Goal: Transaction & Acquisition: Purchase product/service

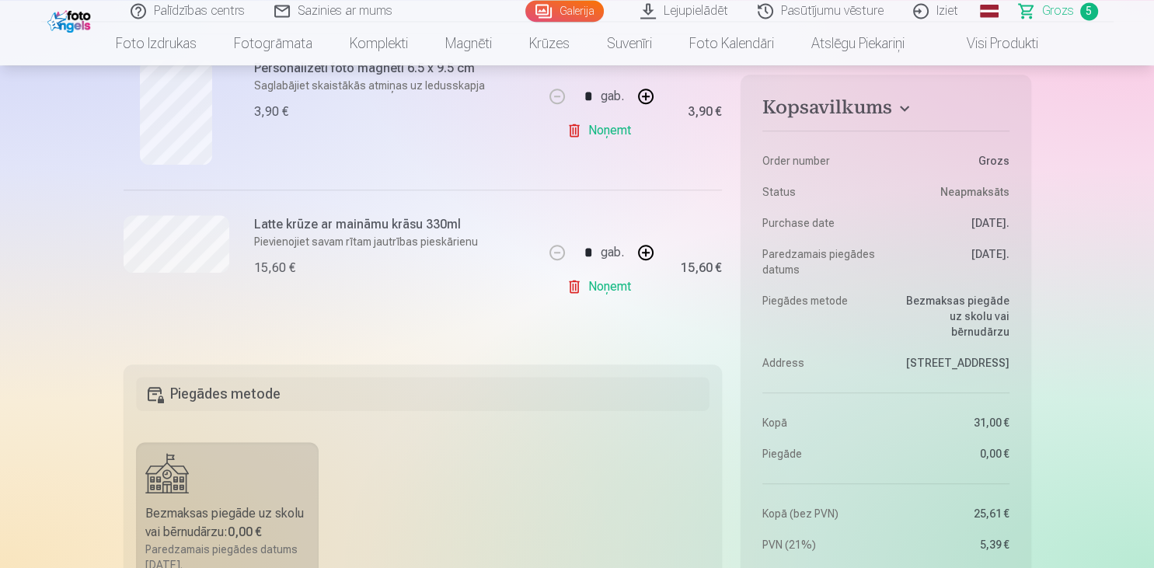
scroll to position [821, 0]
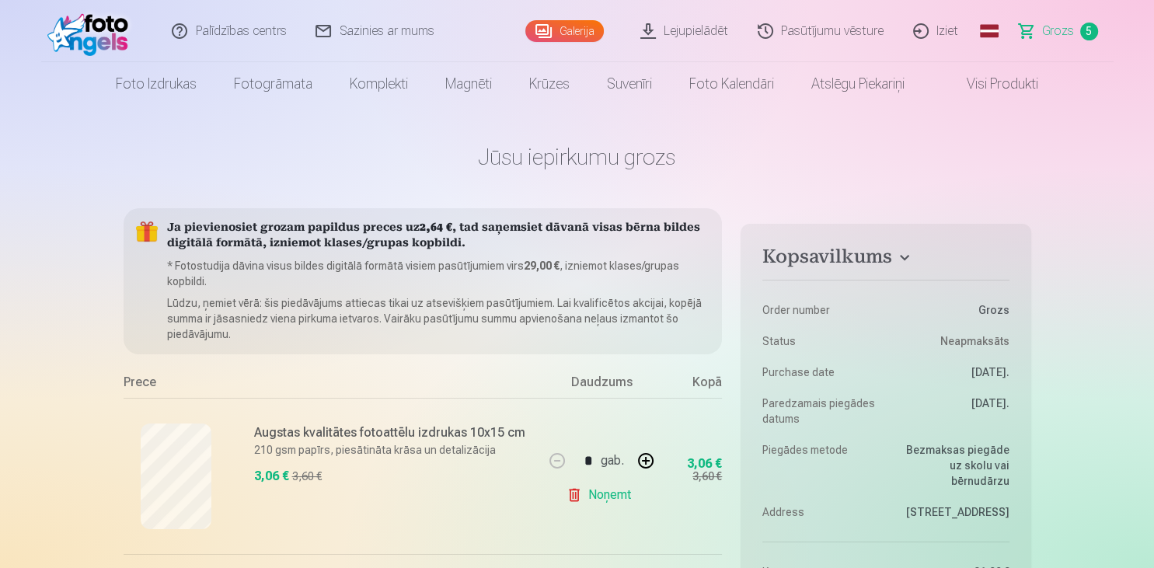
click at [709, 30] on link "Lejupielādēt" at bounding box center [684, 31] width 117 height 62
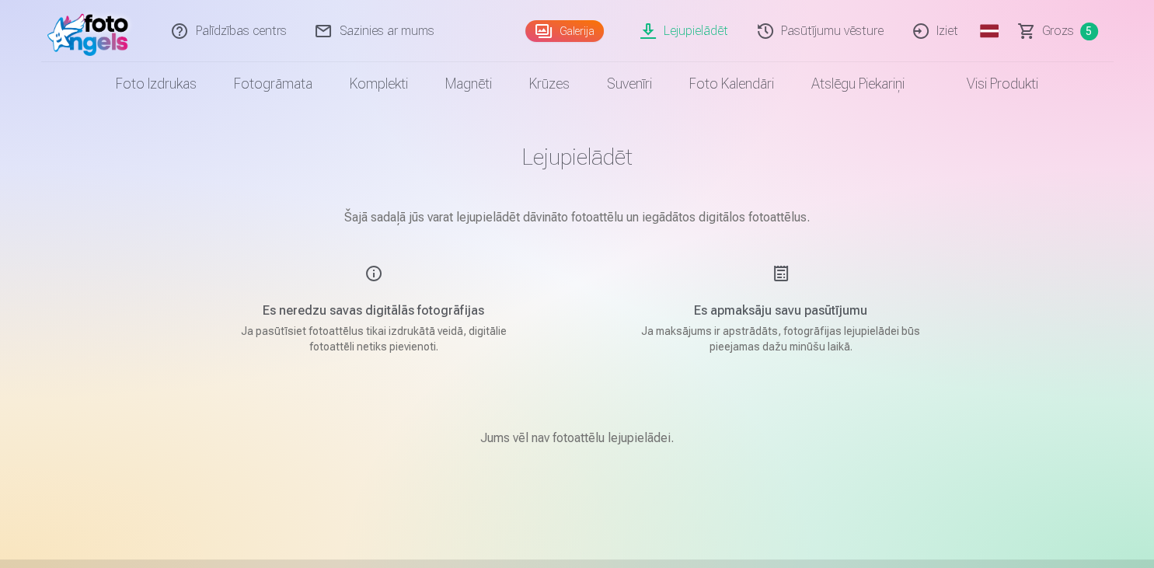
click at [622, 222] on p "Šajā sadaļā jūs varat lejupielādēt dāvināto fotoattēlu un iegādātos digitālos f…" at bounding box center [577, 217] width 777 height 19
click at [586, 451] on div "Jums vēl nav fotoattēlu lejupielādei." at bounding box center [577, 438] width 777 height 93
click at [563, 214] on p "Šajā sadaļā jūs varat lejupielādēt dāvināto fotoattēlu un iegādātos digitālos f…" at bounding box center [577, 217] width 777 height 19
click at [981, 82] on link "Visi produkti" at bounding box center [990, 84] width 134 height 44
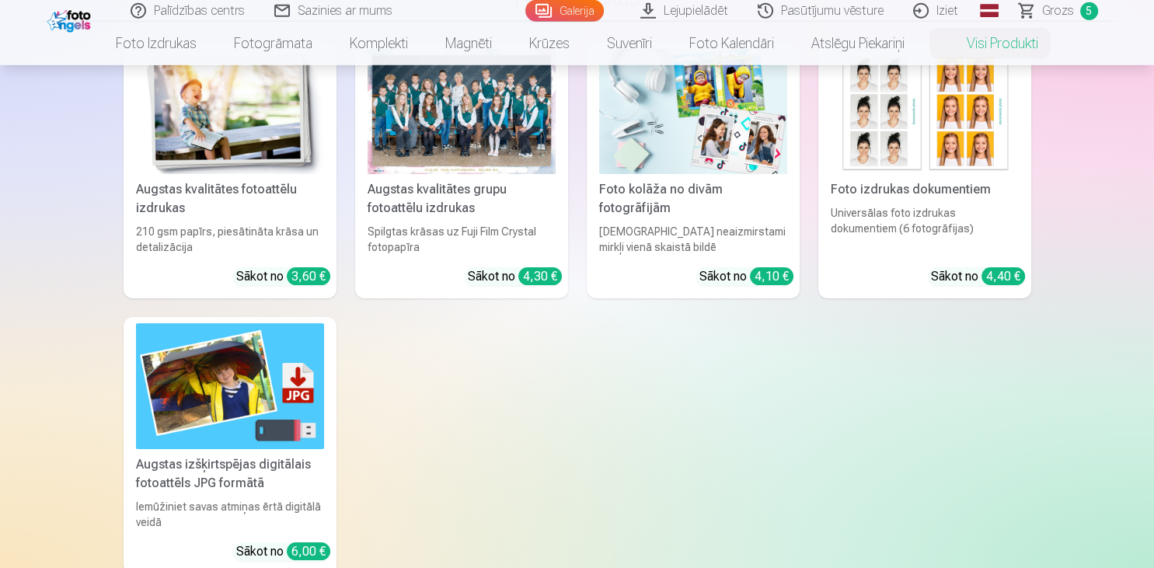
scroll to position [164, 0]
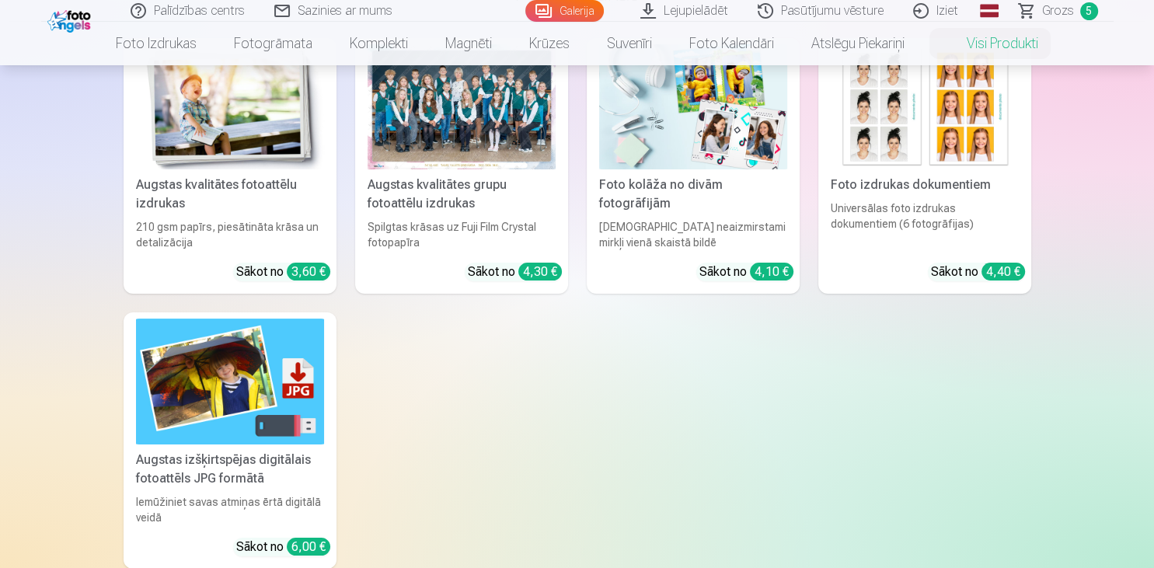
click at [253, 413] on img at bounding box center [230, 381] width 188 height 125
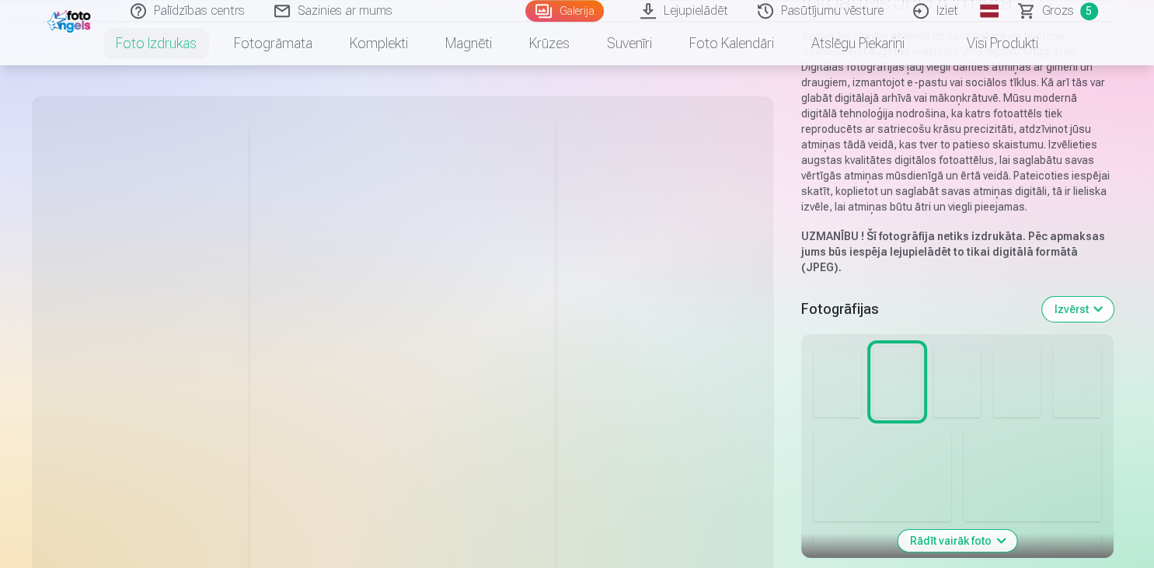
scroll to position [164, 0]
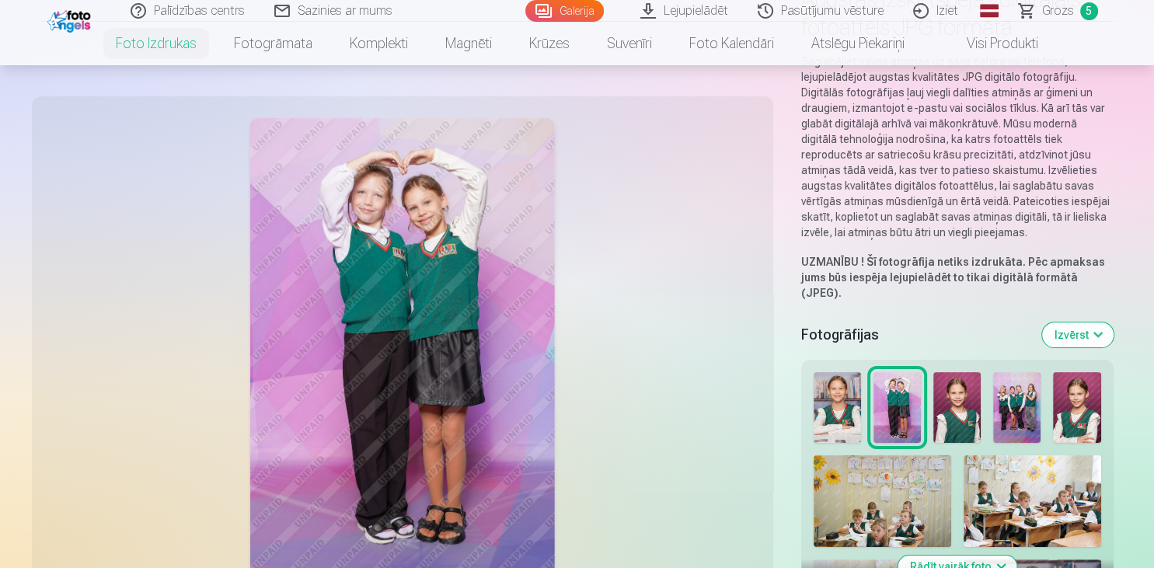
click at [1091, 323] on button "Izvērst" at bounding box center [1077, 335] width 71 height 25
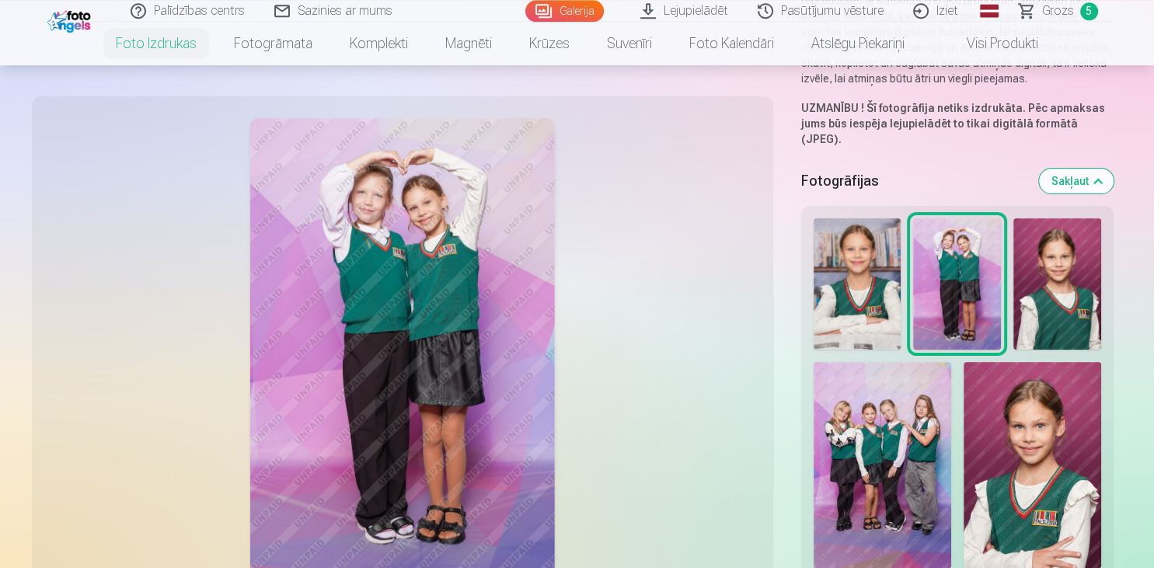
scroll to position [410, 0]
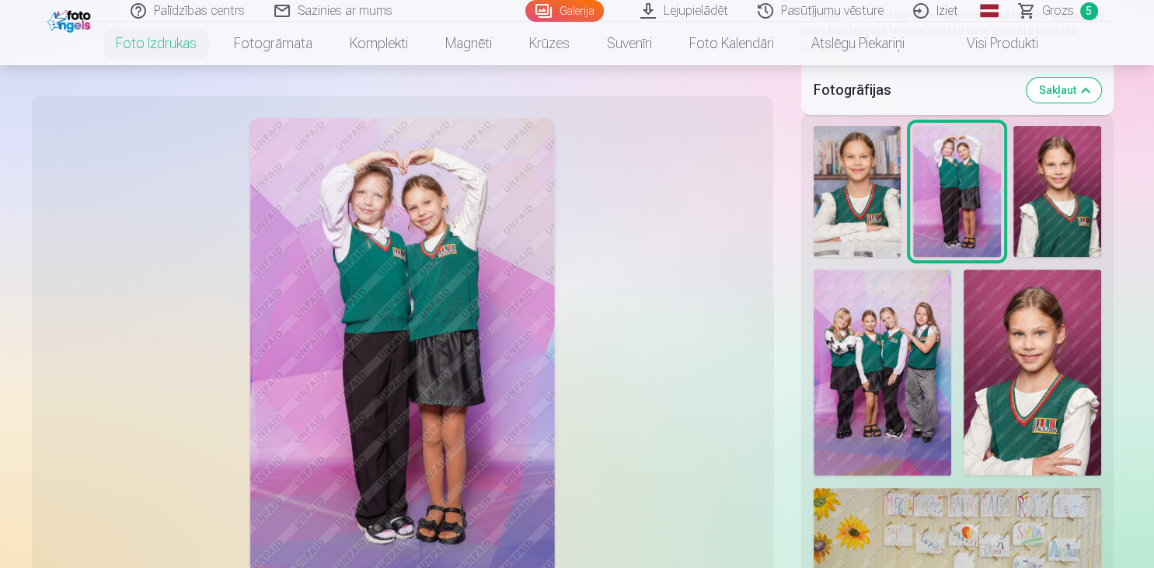
click at [1058, 319] on img at bounding box center [1033, 373] width 138 height 207
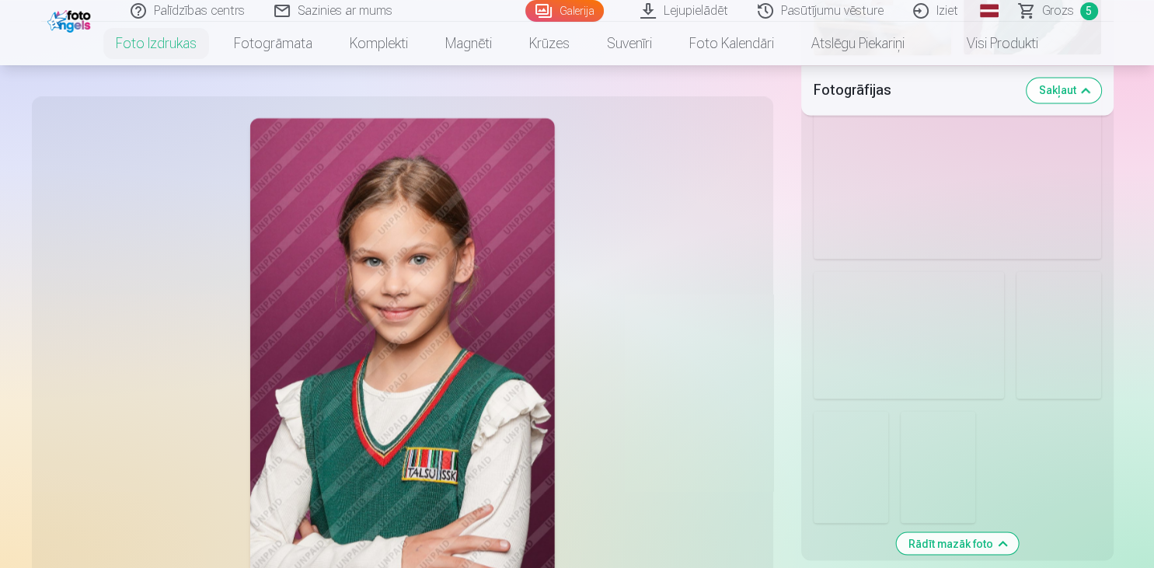
scroll to position [3118, 0]
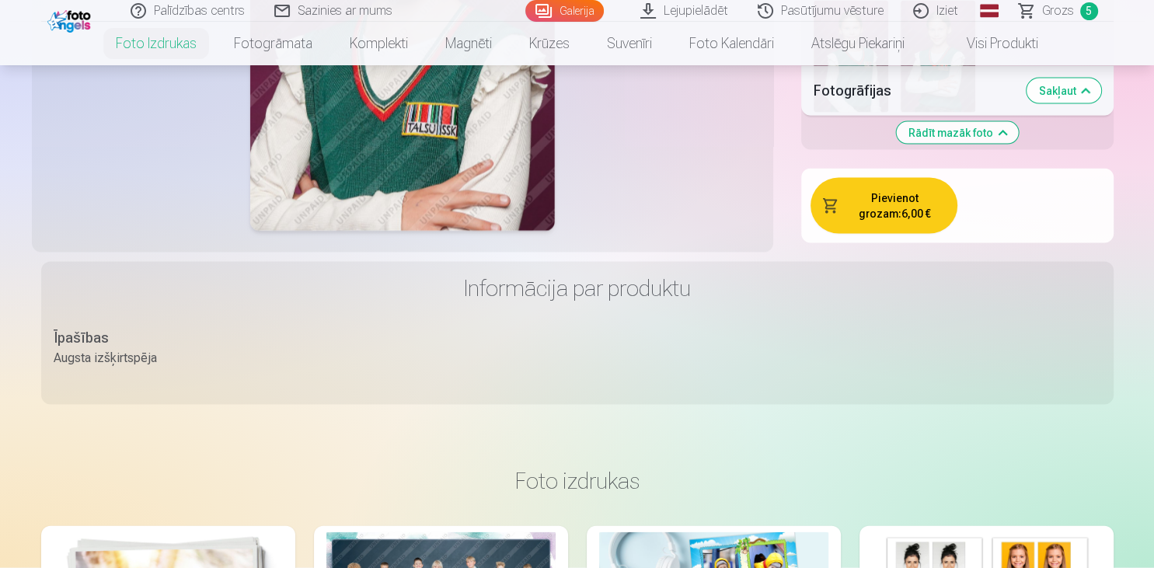
click at [886, 190] on button "Pievienot grozam : 6,00 €" at bounding box center [884, 206] width 147 height 56
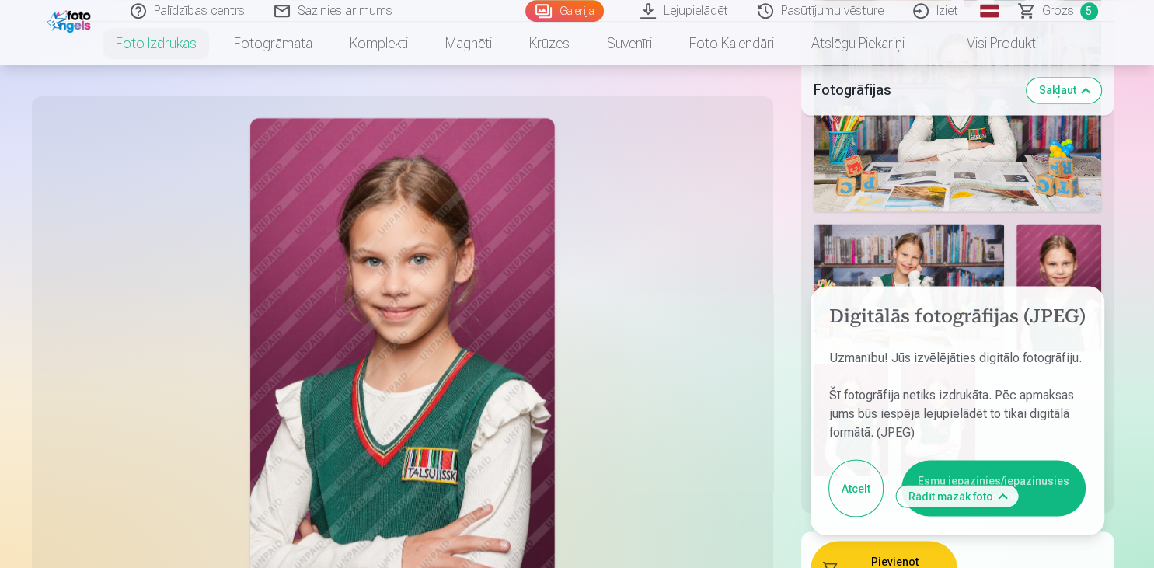
scroll to position [2708, 0]
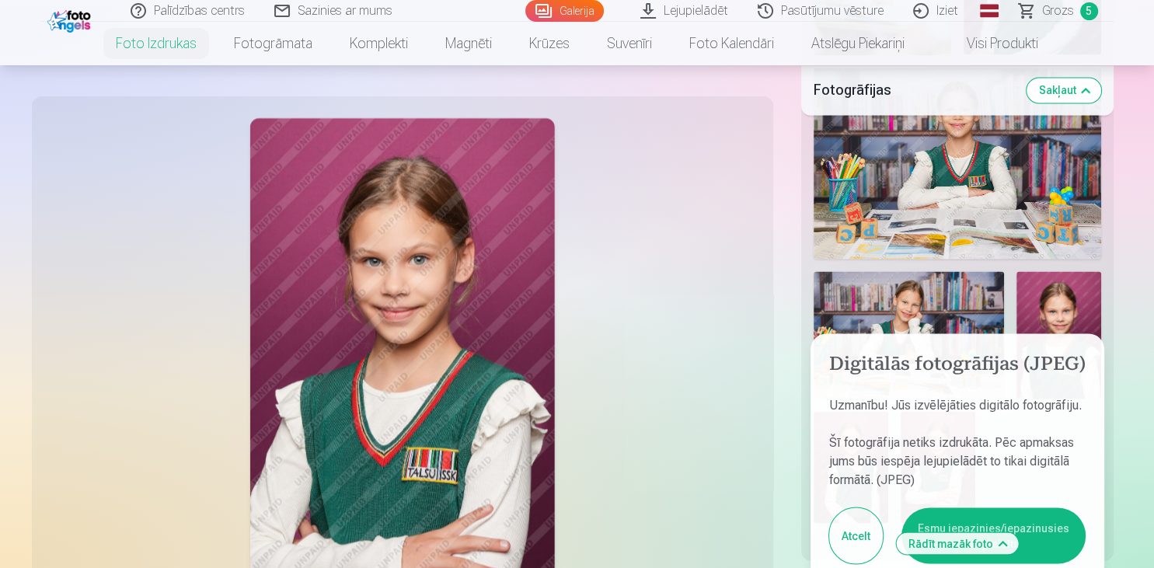
drag, startPoint x: 844, startPoint y: 514, endPoint x: 853, endPoint y: 513, distance: 8.7
click at [848, 514] on button "Atcelt" at bounding box center [856, 535] width 54 height 56
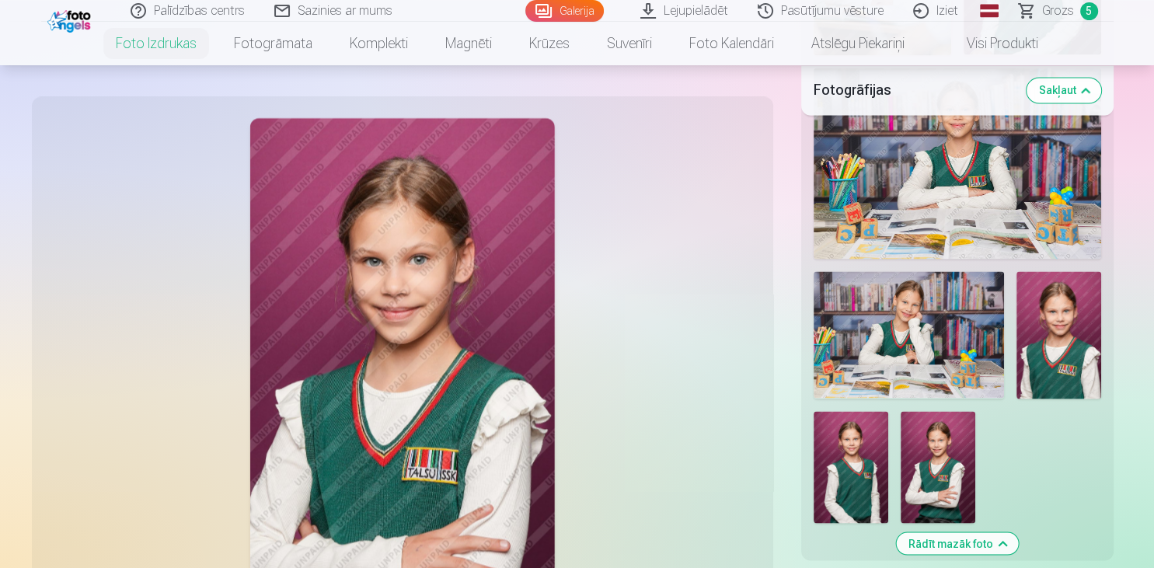
scroll to position [3024, 0]
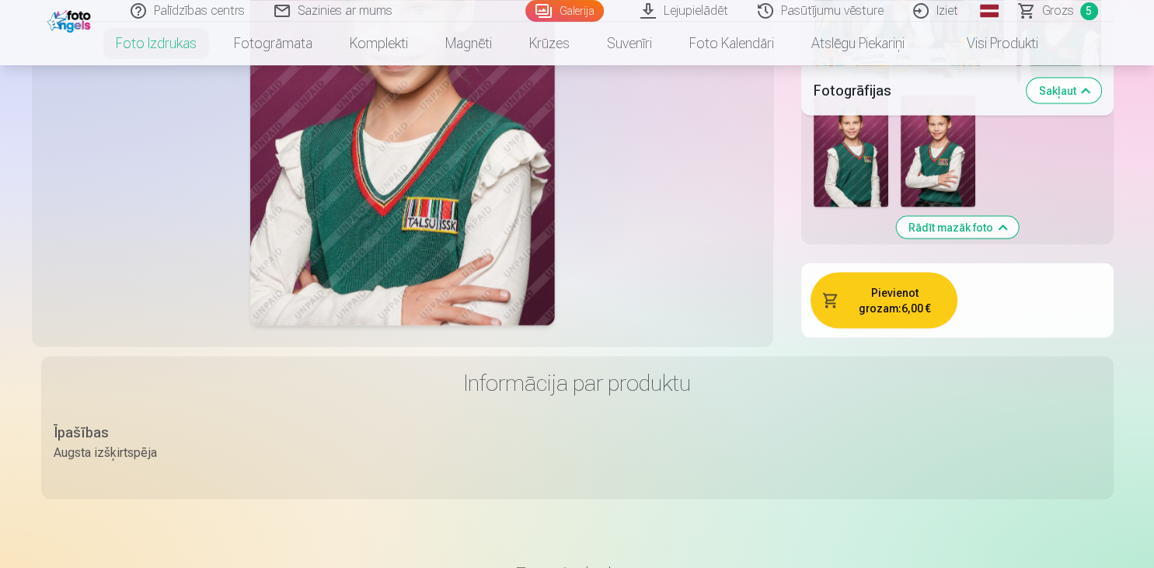
click at [1061, 4] on span "Grozs" at bounding box center [1058, 11] width 32 height 19
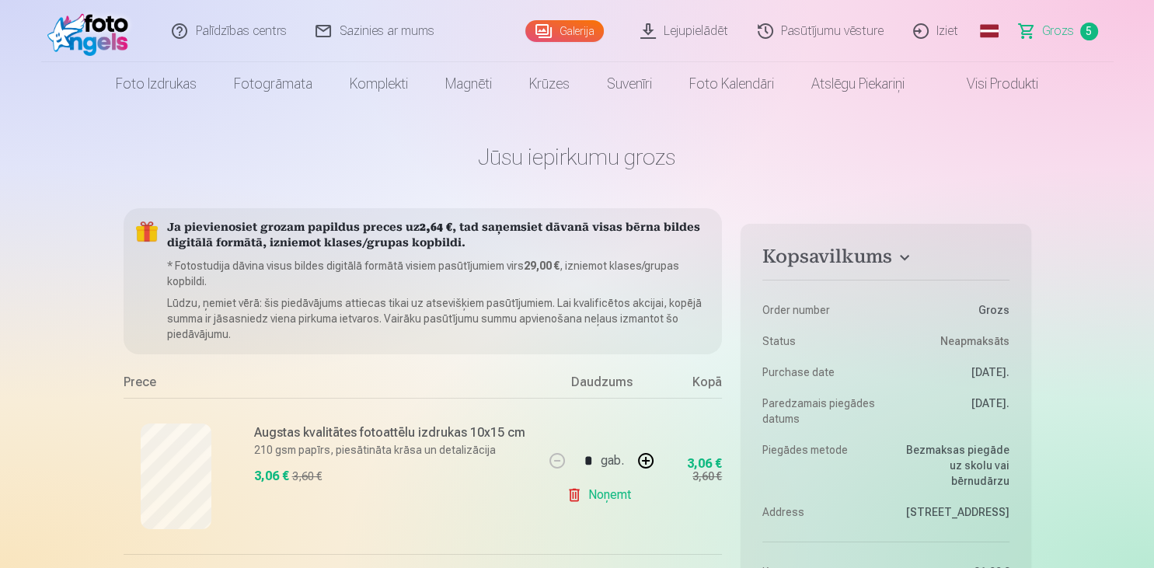
click at [696, 11] on link "Lejupielādēt" at bounding box center [684, 31] width 117 height 62
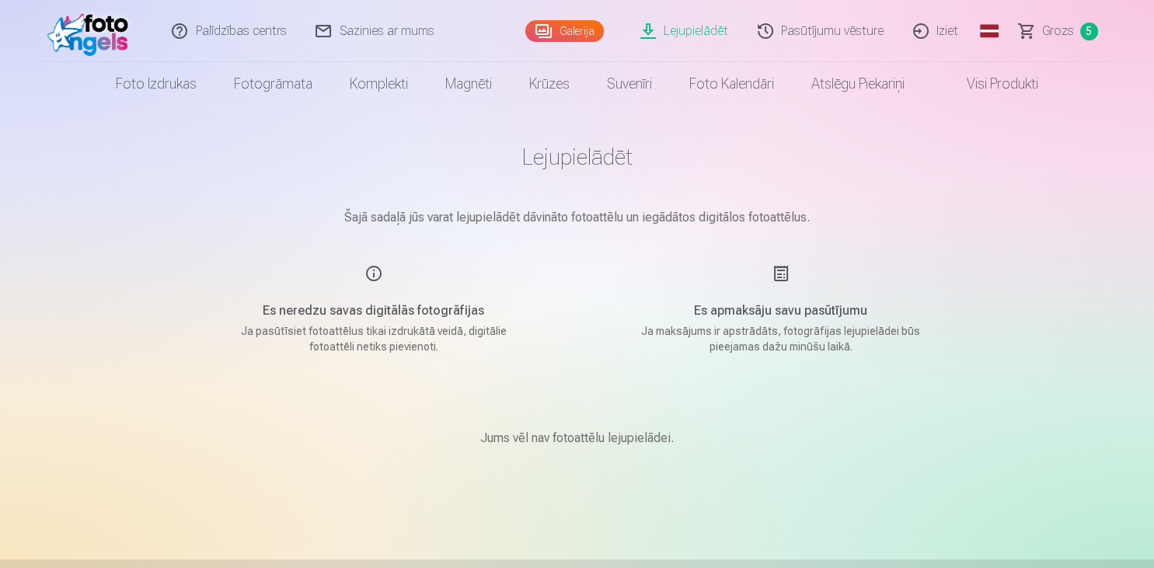
click at [572, 27] on link "Galerija" at bounding box center [564, 31] width 78 height 22
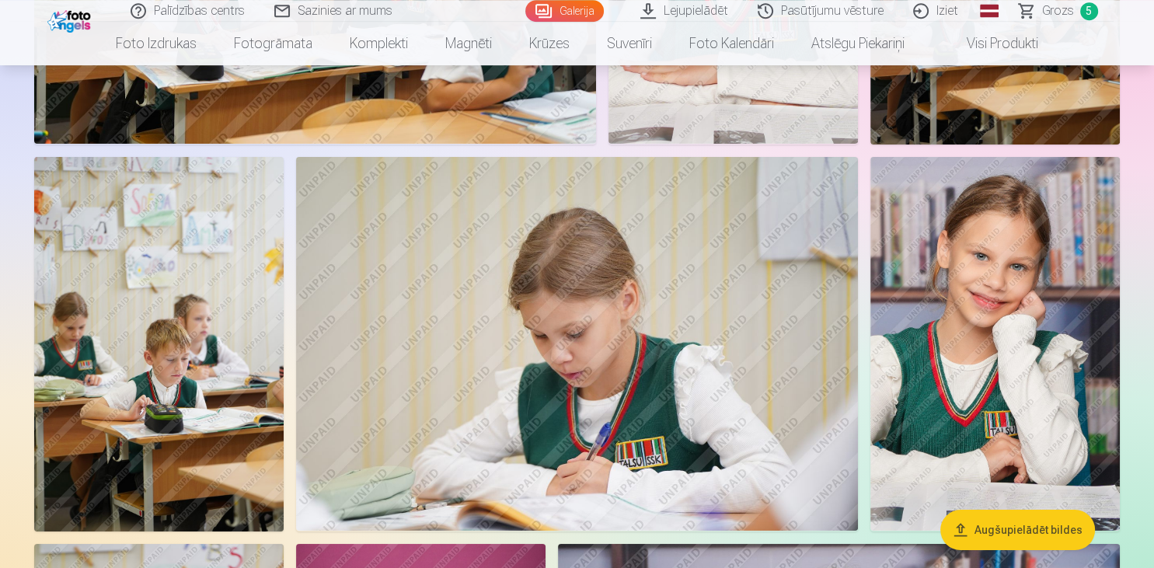
scroll to position [5498, 0]
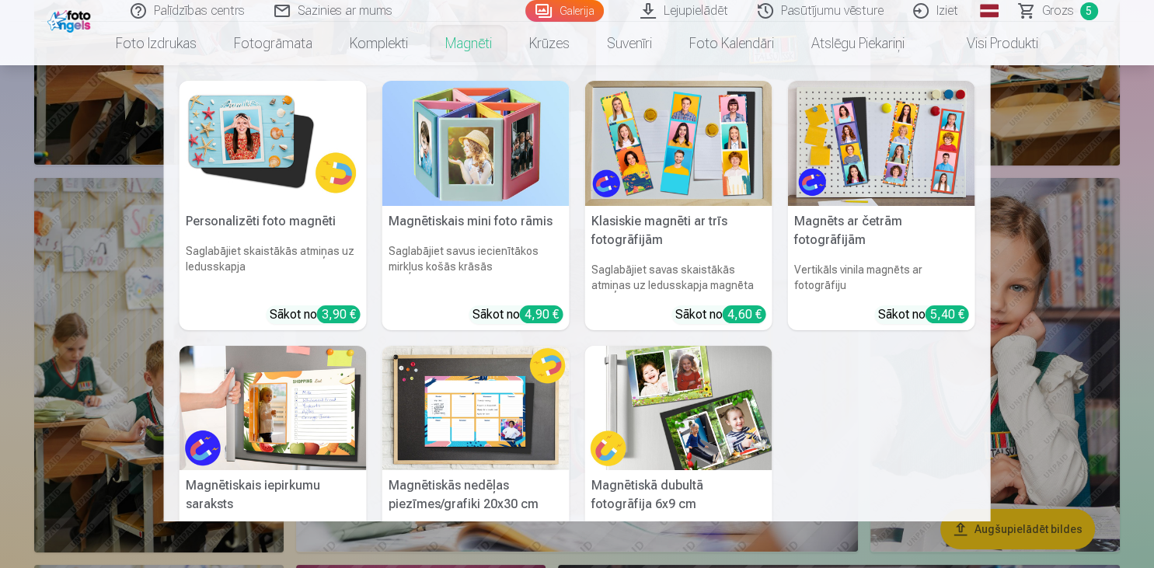
click at [476, 42] on link "Magnēti" at bounding box center [469, 44] width 84 height 44
